Goal: Information Seeking & Learning: Learn about a topic

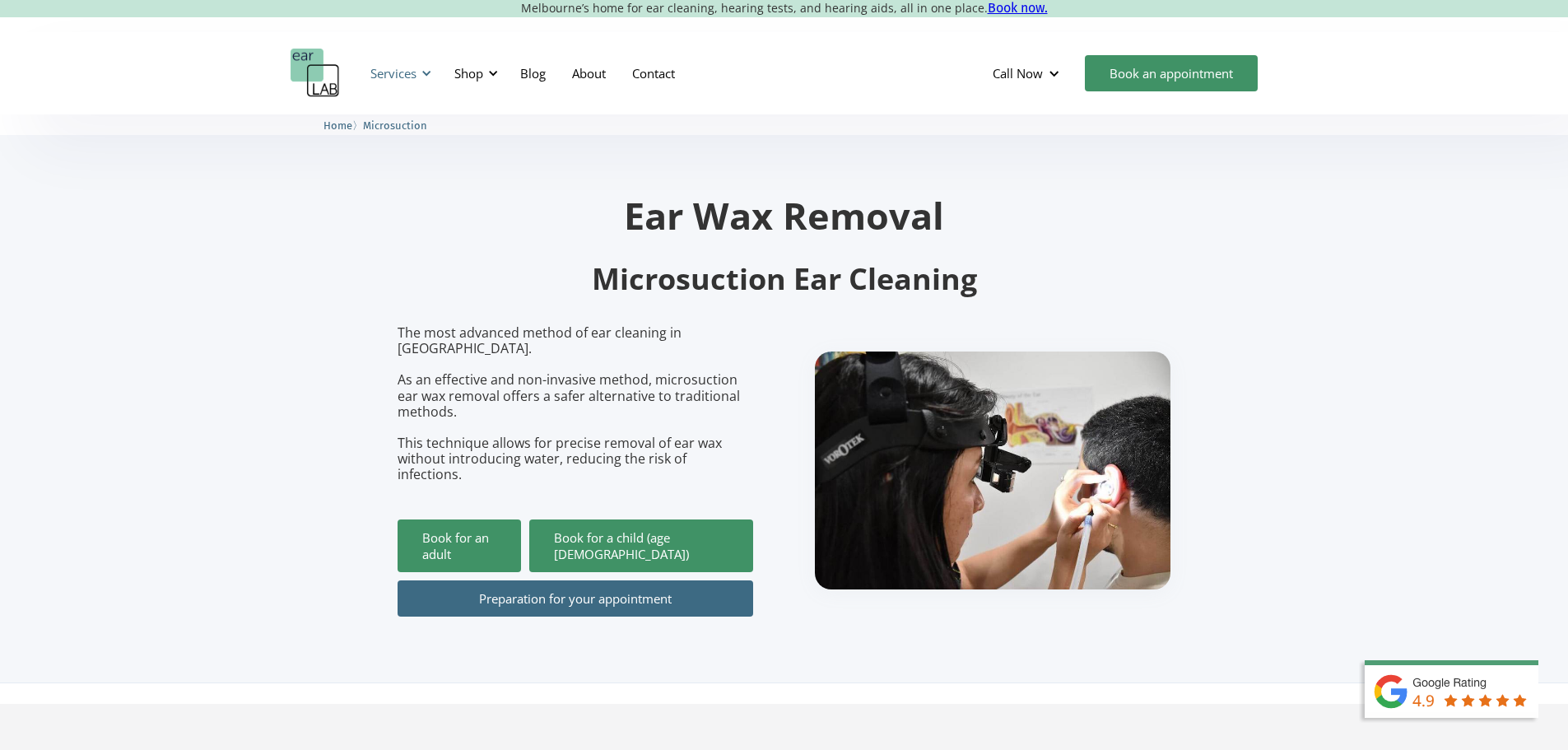
click at [415, 81] on div "Services" at bounding box center [393, 72] width 46 height 16
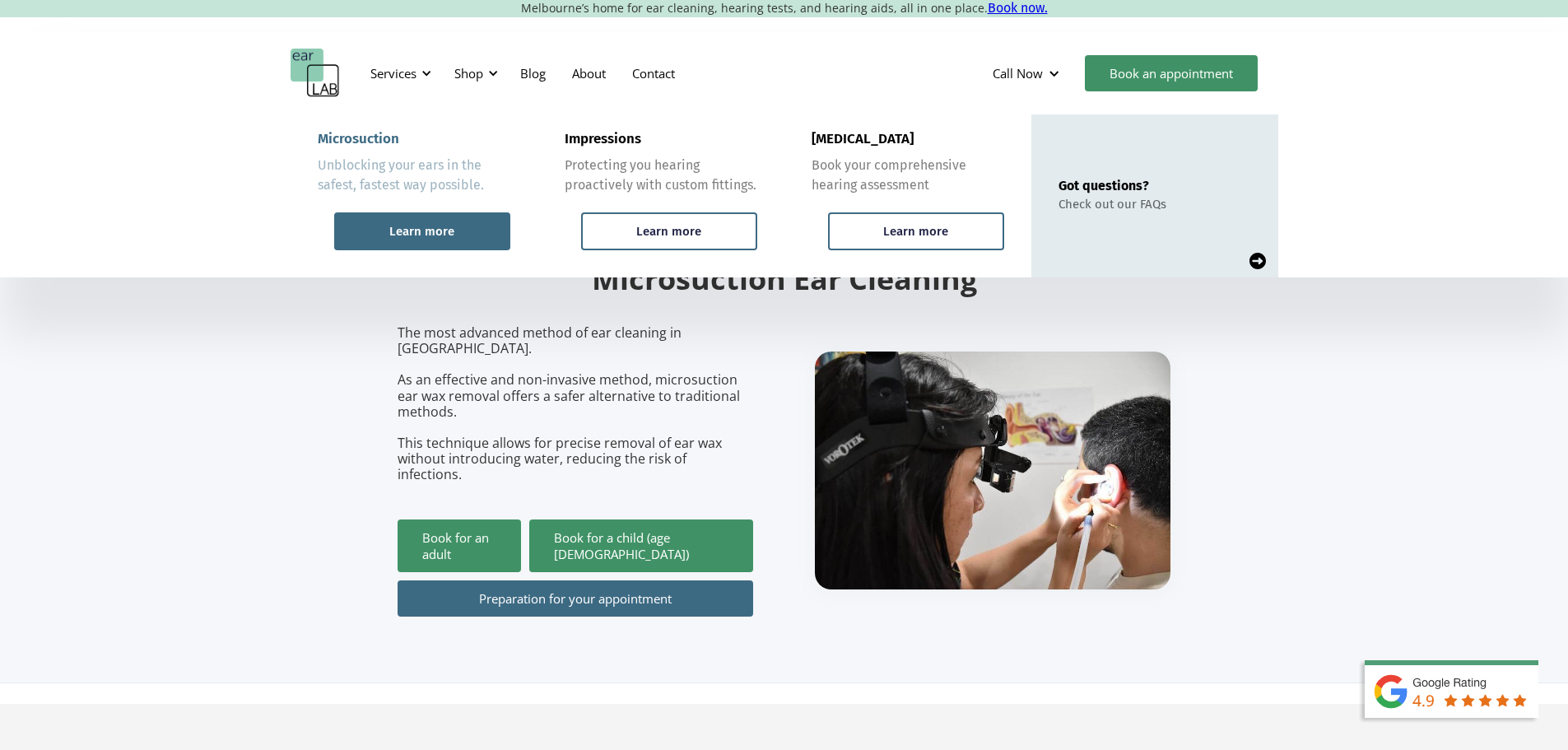
click at [431, 233] on div "Learn more" at bounding box center [421, 231] width 65 height 15
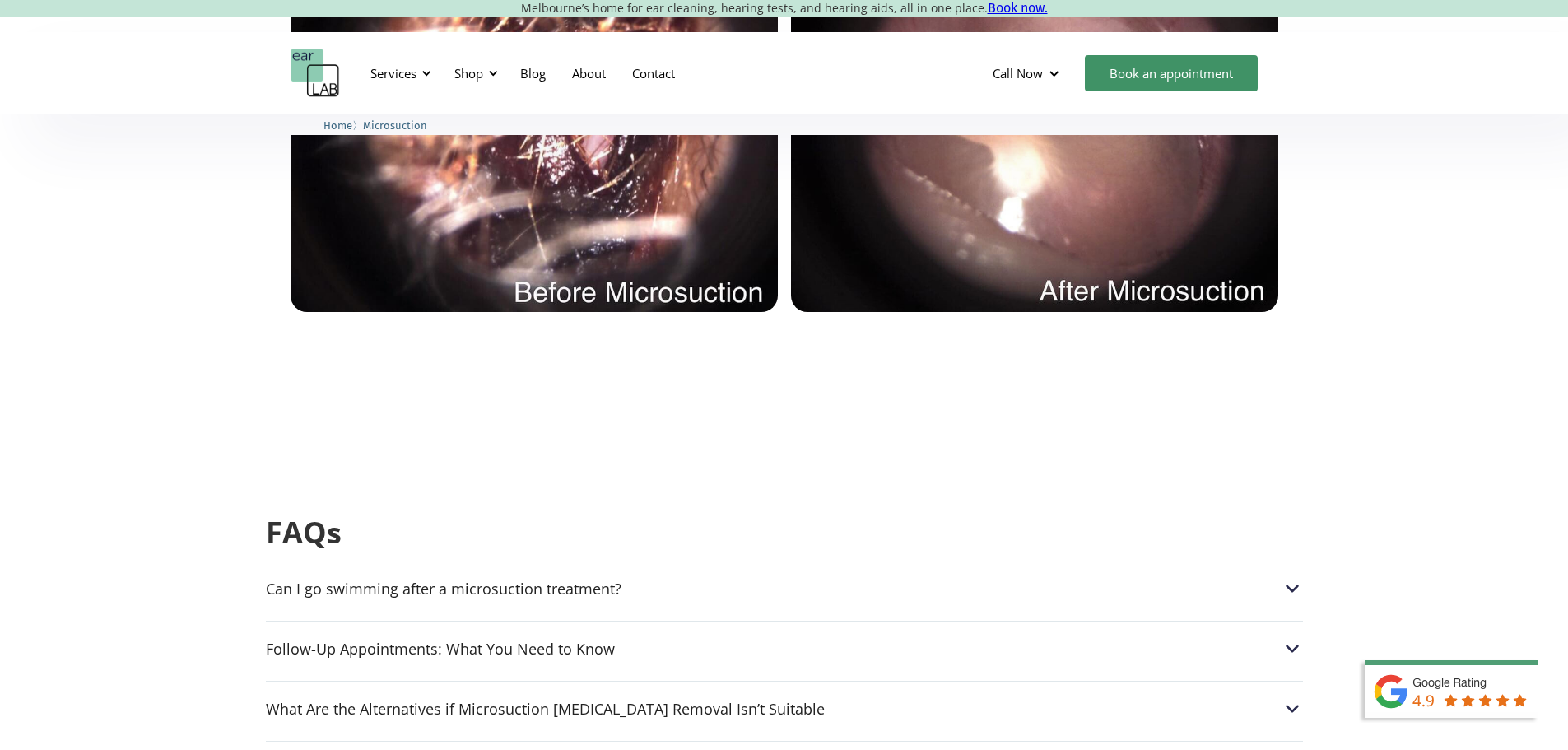
scroll to position [3706, 0]
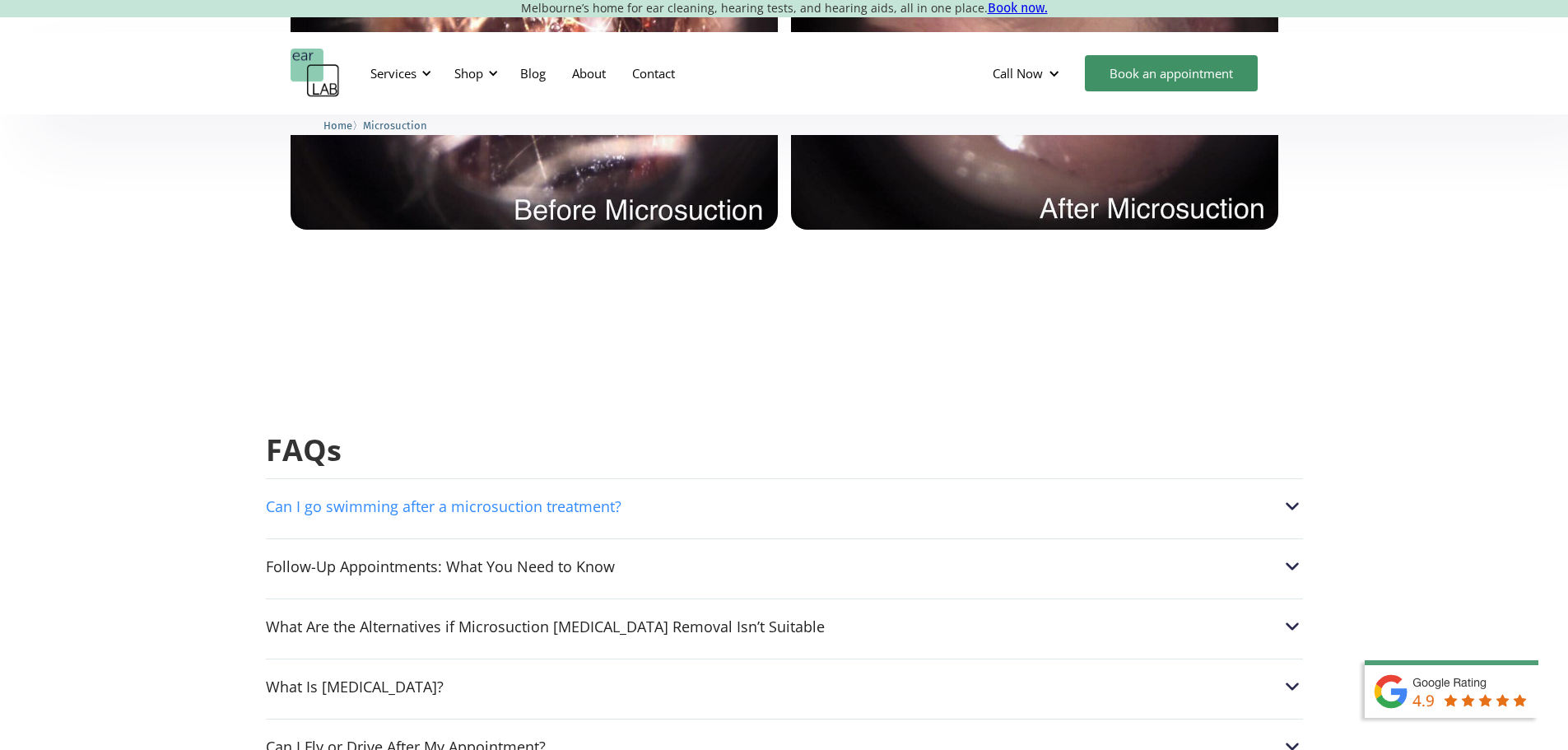
click at [511, 498] on div "Can I go swimming after a microsuction treatment?" at bounding box center [444, 506] width 356 height 16
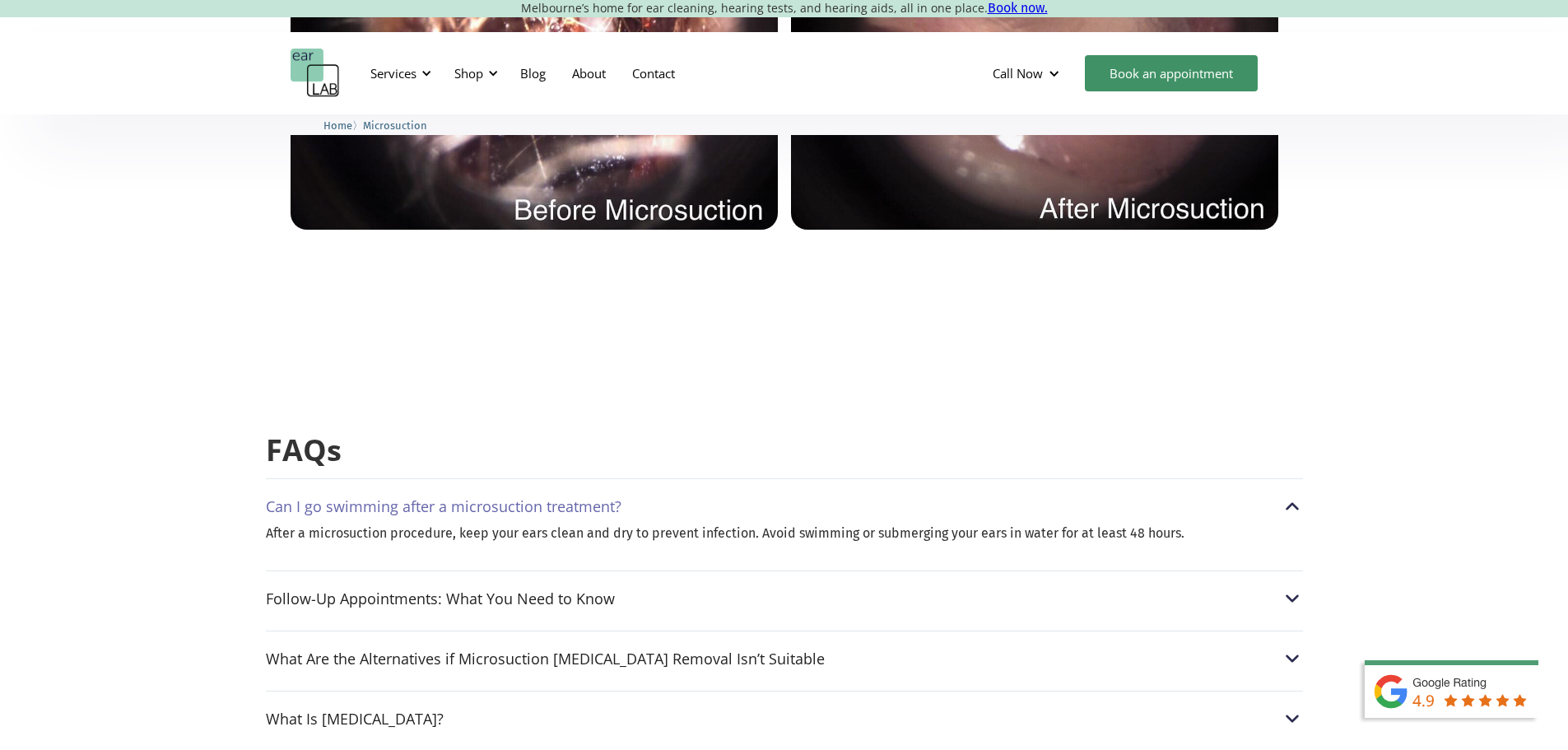
click at [511, 498] on div "Can I go swimming after a microsuction treatment?" at bounding box center [444, 506] width 356 height 16
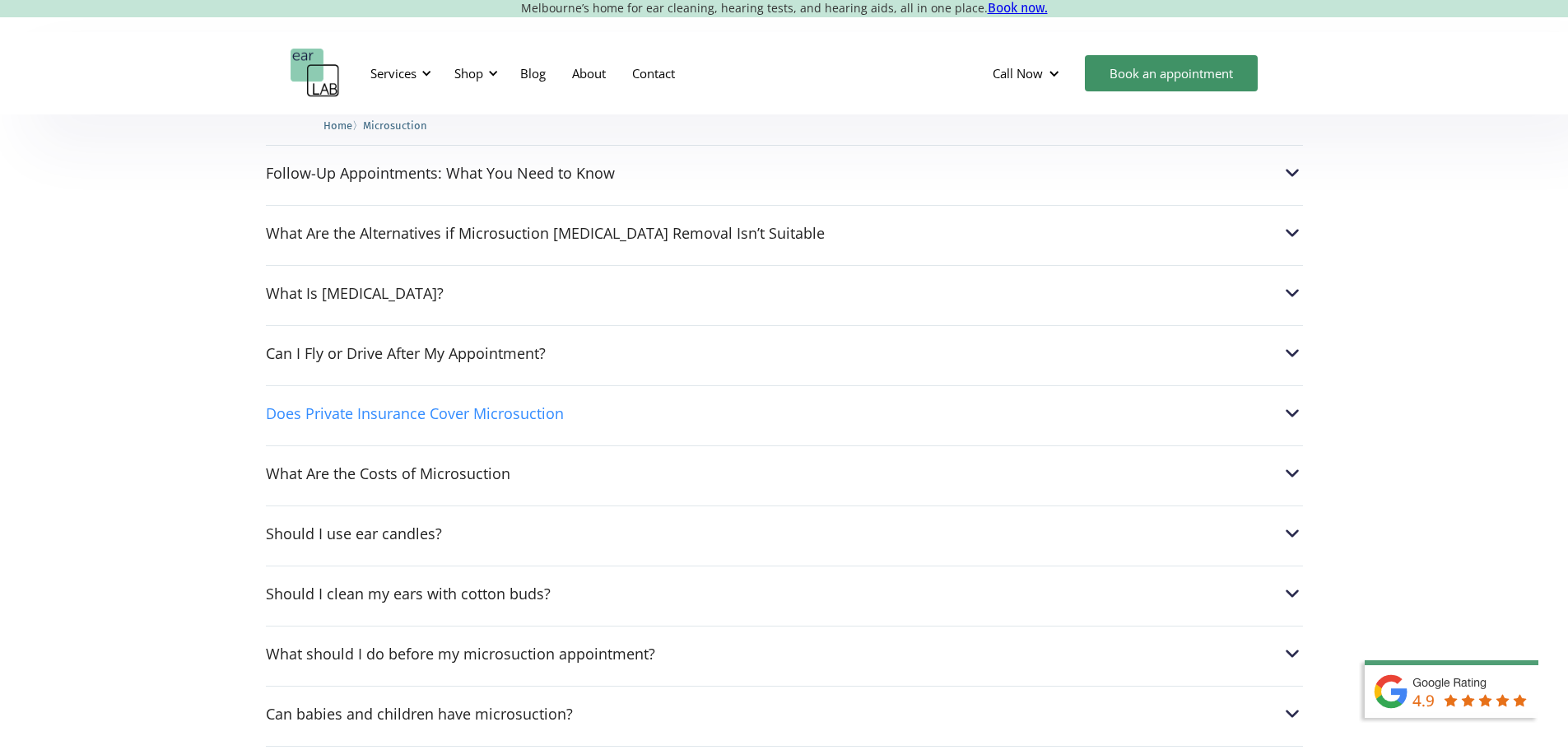
scroll to position [4118, 0]
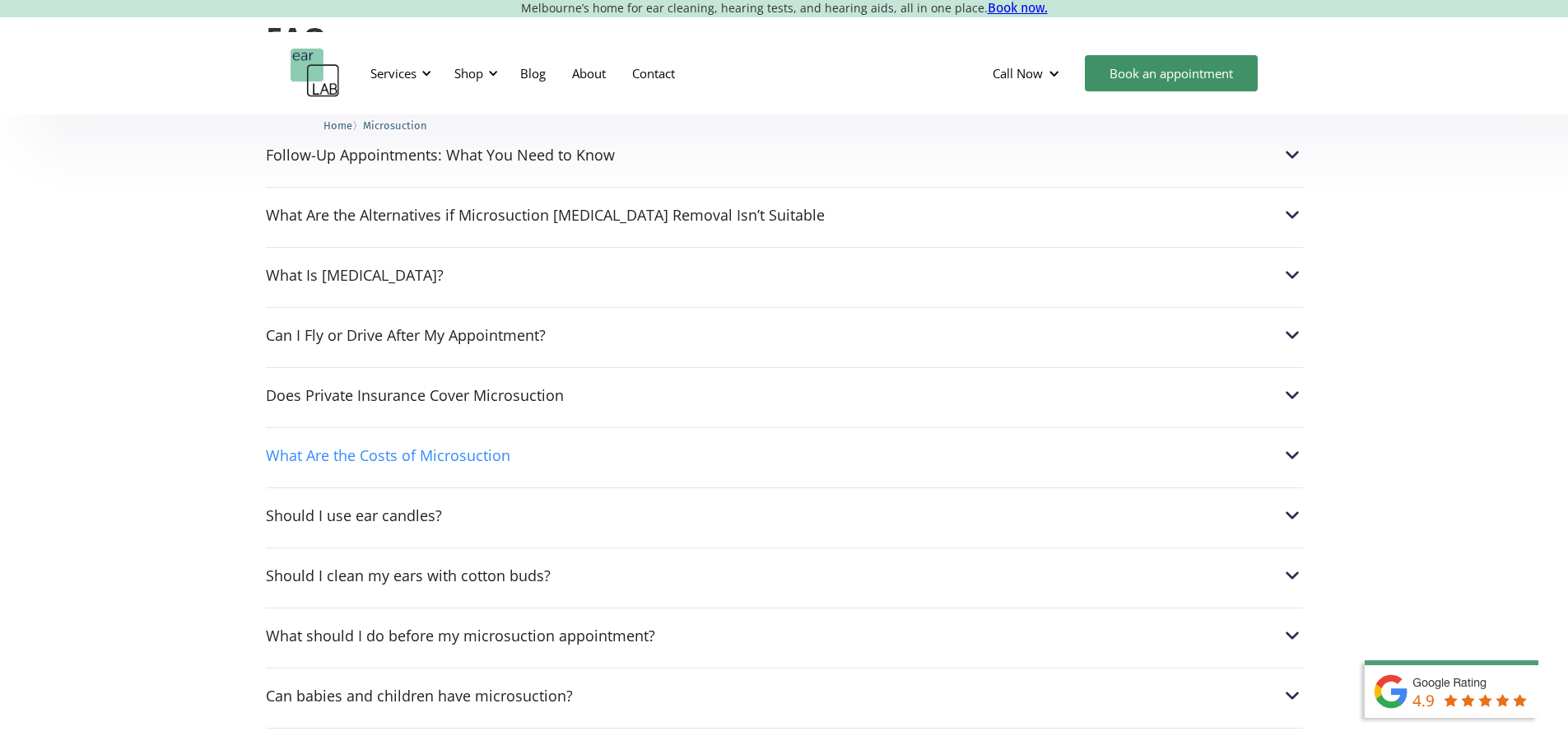
click at [461, 447] on div "What Are the Costs of Microsuction" at bounding box center [389, 455] width 245 height 16
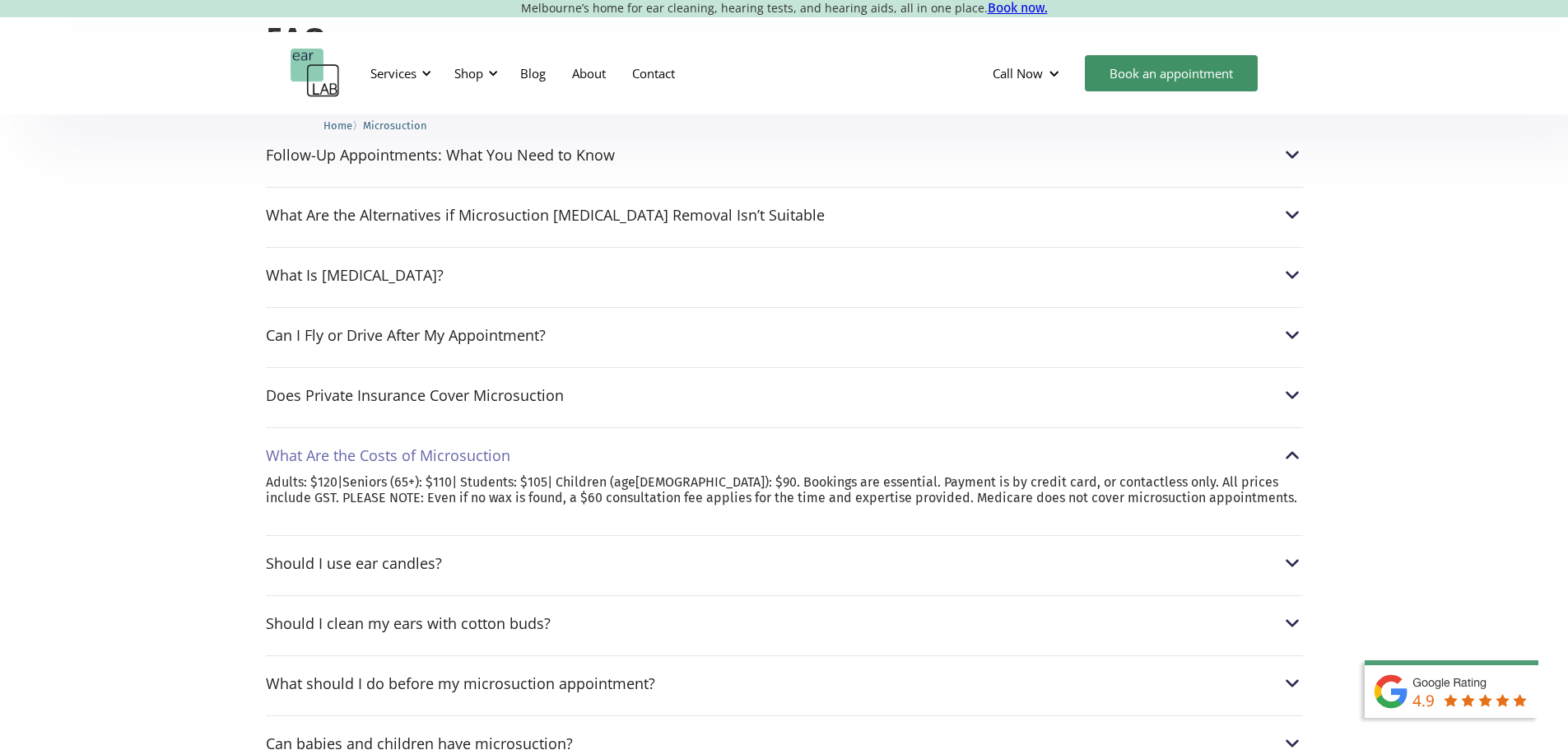
click at [461, 447] on div "What Are the Costs of Microsuction" at bounding box center [389, 455] width 245 height 16
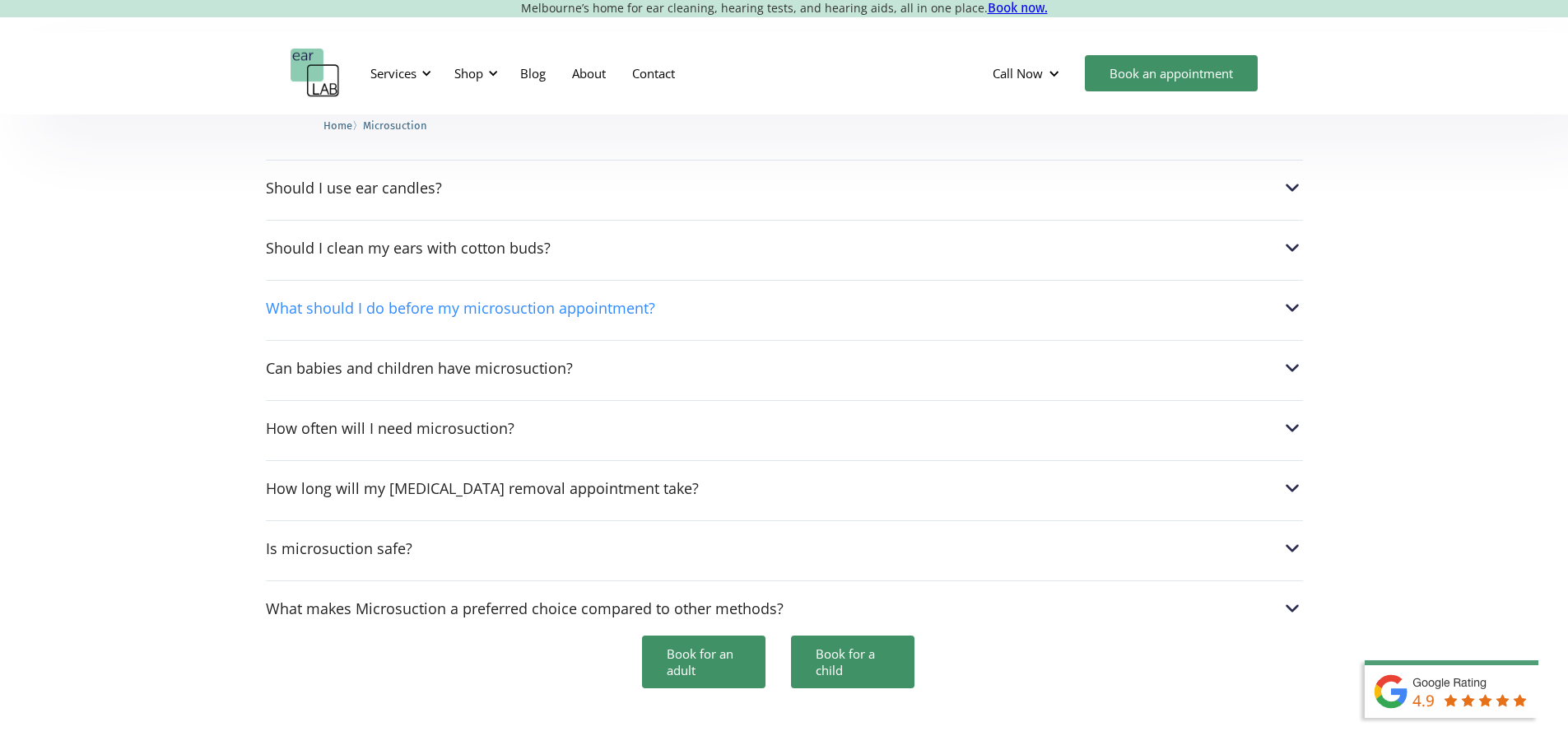
scroll to position [4447, 0]
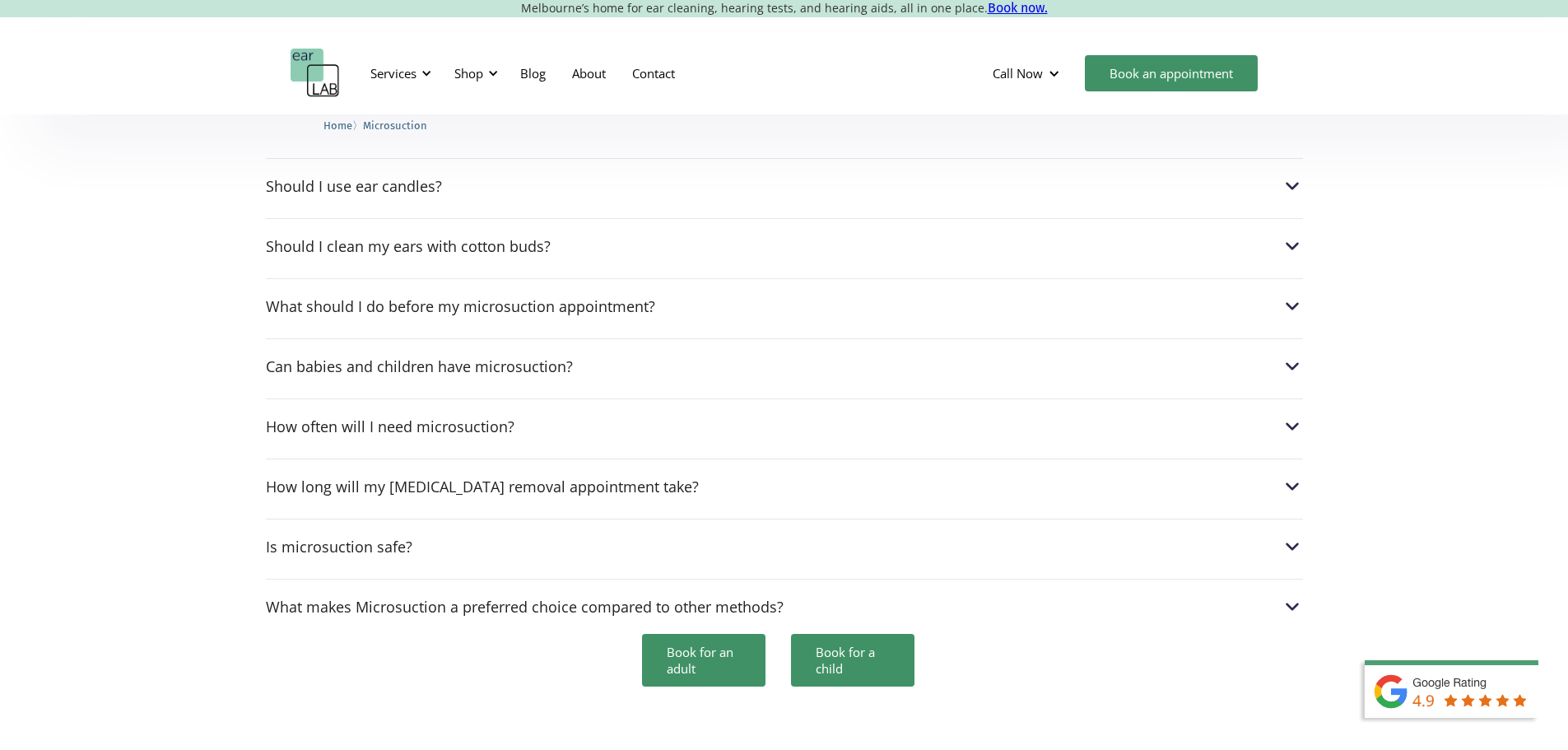
click at [461, 419] on div "Can I go swimming after a microsuction treatment? After a microsuction procedur…" at bounding box center [785, 181] width 1037 height 889
click at [457, 418] on div "How often will I need microsuction?" at bounding box center [390, 426] width 249 height 16
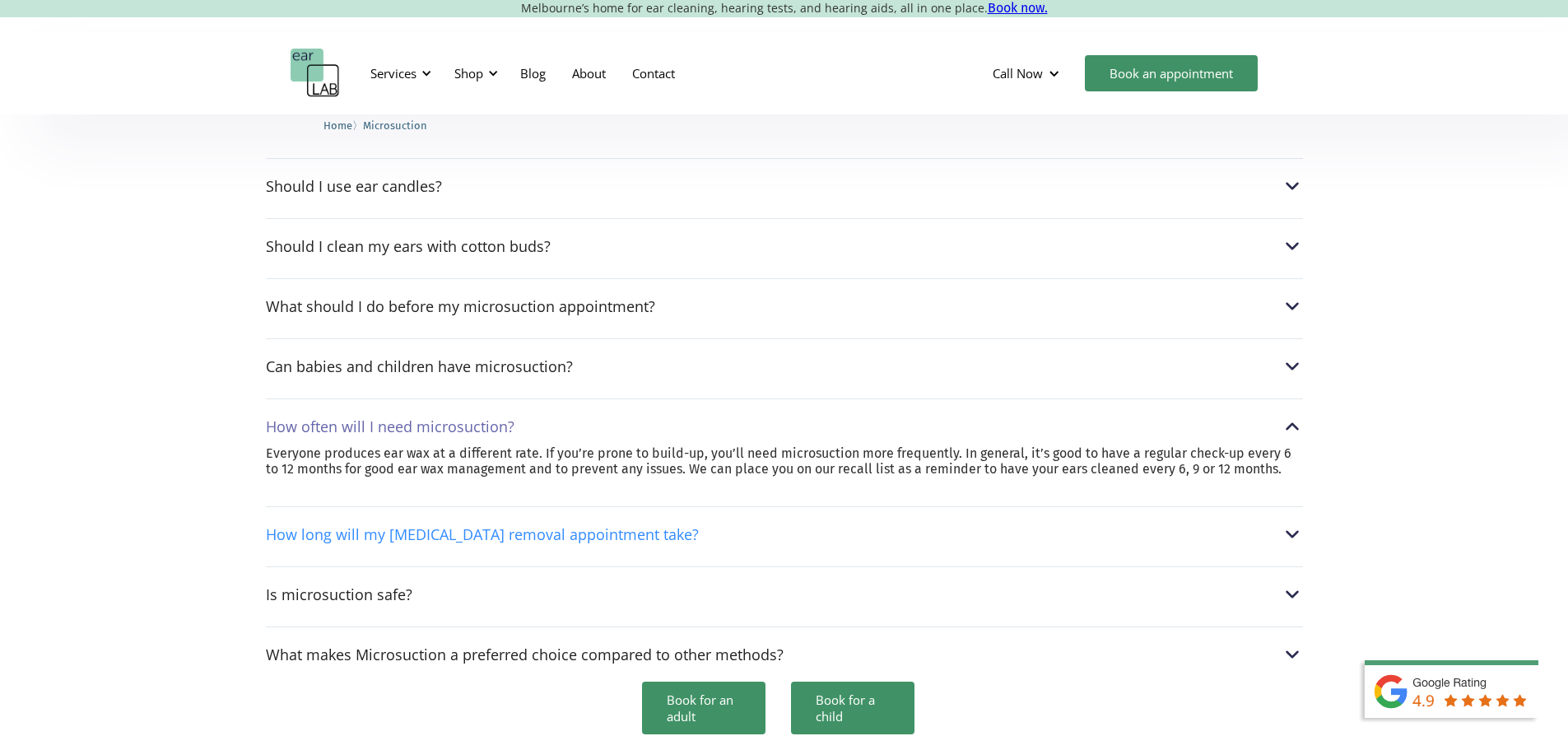
click at [482, 526] on div "How long will my [MEDICAL_DATA] removal appointment take?" at bounding box center [482, 534] width 433 height 16
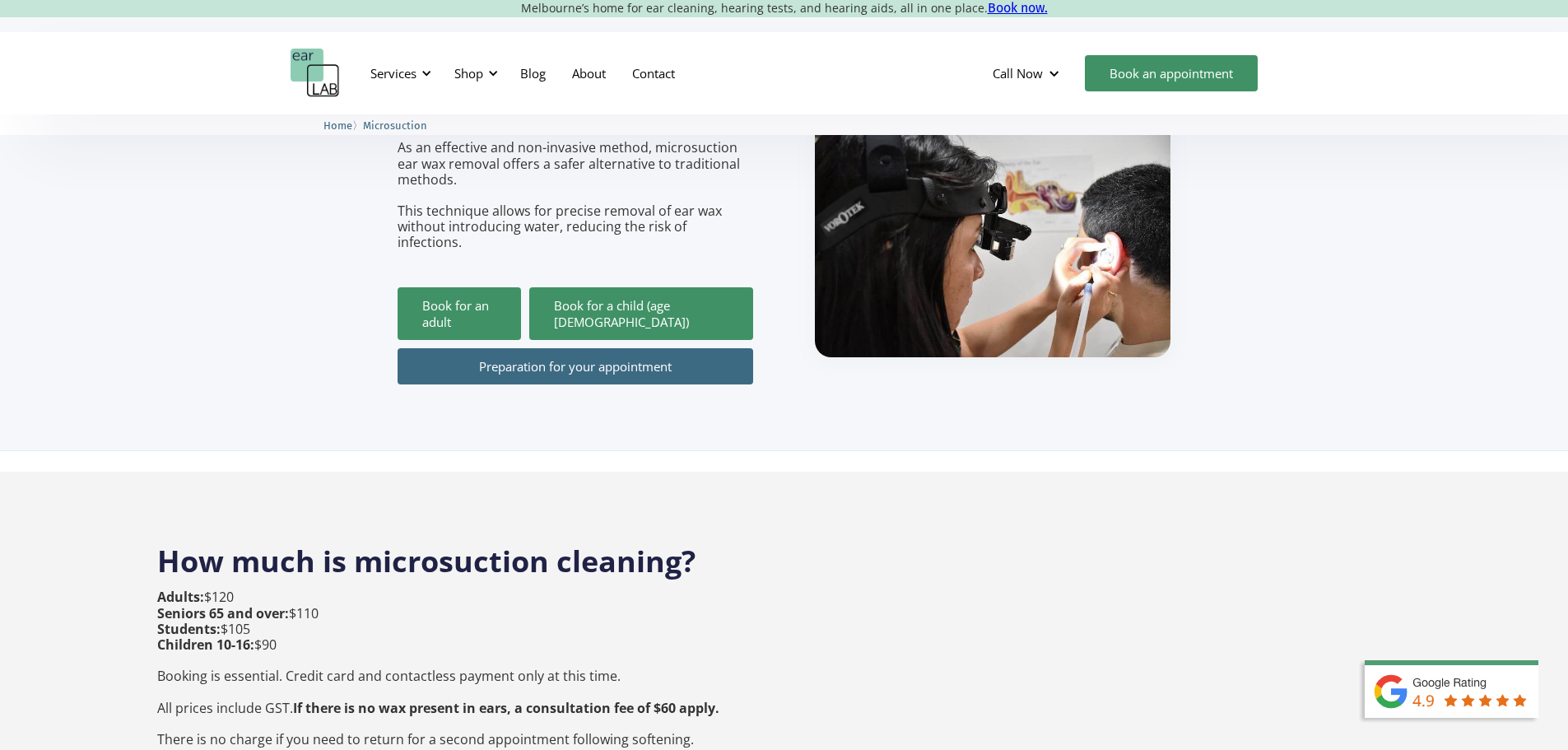
scroll to position [0, 0]
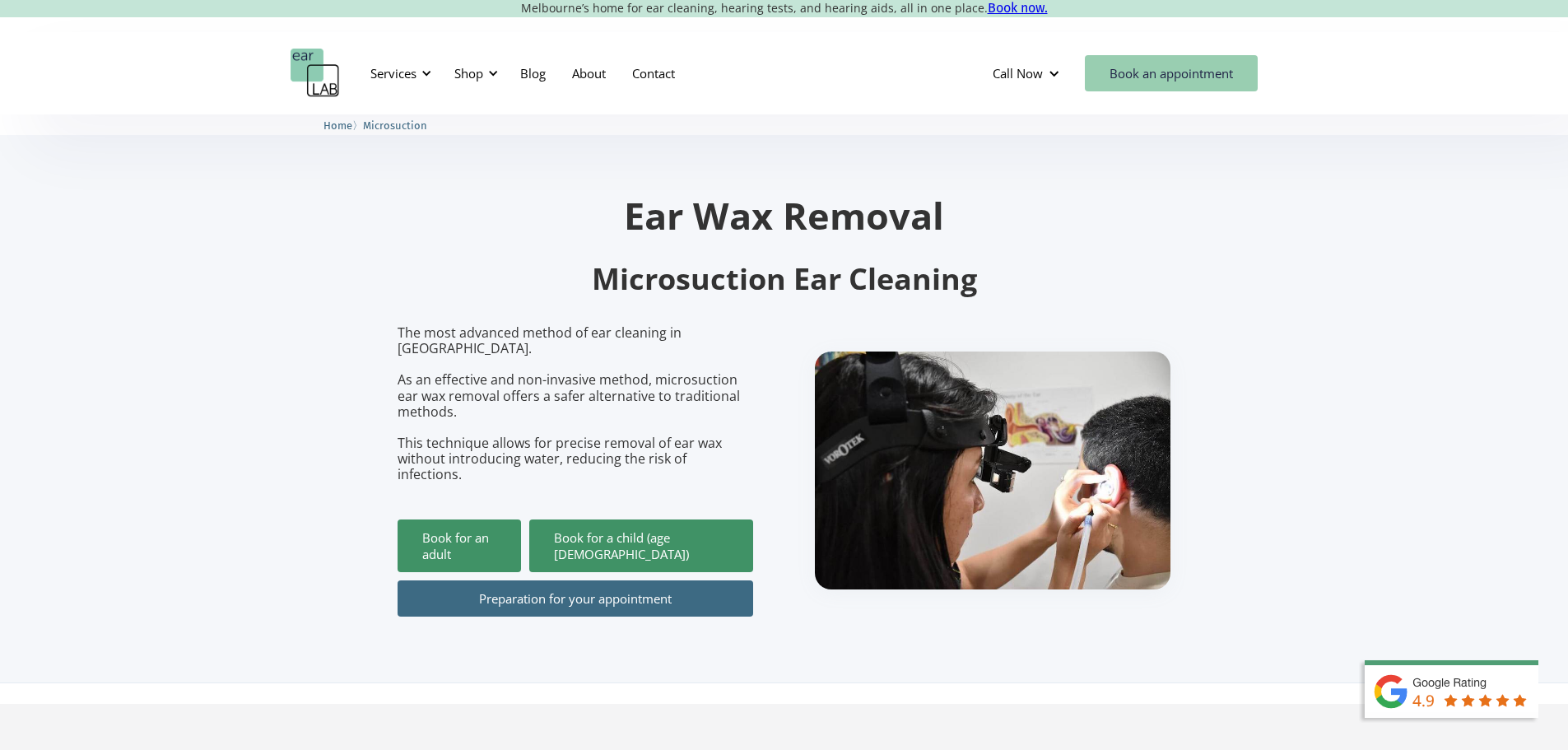
click at [1162, 66] on link "Book an appointment" at bounding box center [1171, 73] width 173 height 36
